Goal: Information Seeking & Learning: Learn about a topic

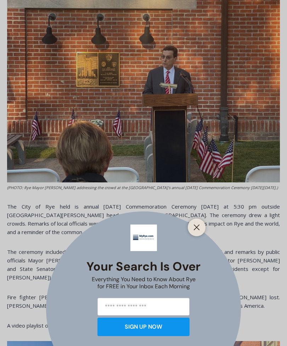
scroll to position [290, 0]
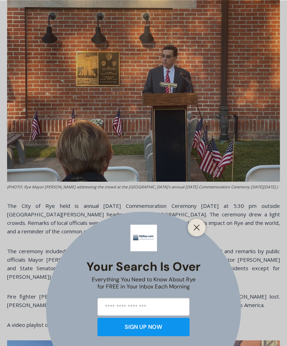
click at [200, 232] on button "Close" at bounding box center [197, 227] width 10 height 10
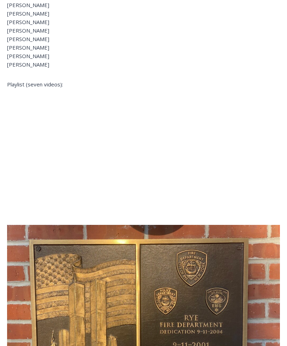
scroll to position [933, 0]
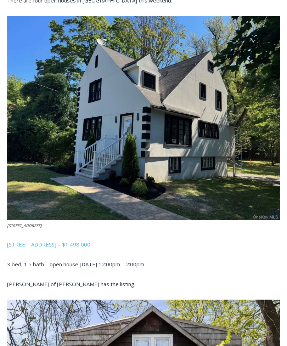
scroll to position [325, 0]
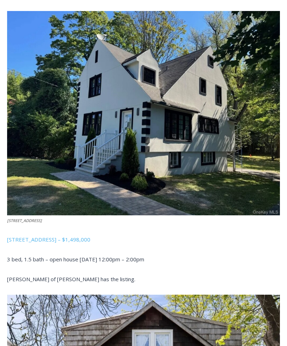
click at [279, 195] on img at bounding box center [143, 113] width 273 height 205
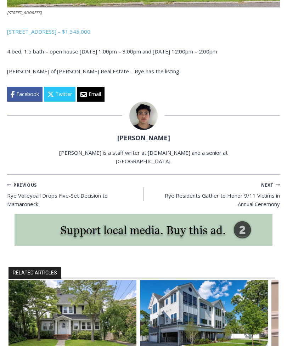
scroll to position [1286, 0]
